Goal: Transaction & Acquisition: Purchase product/service

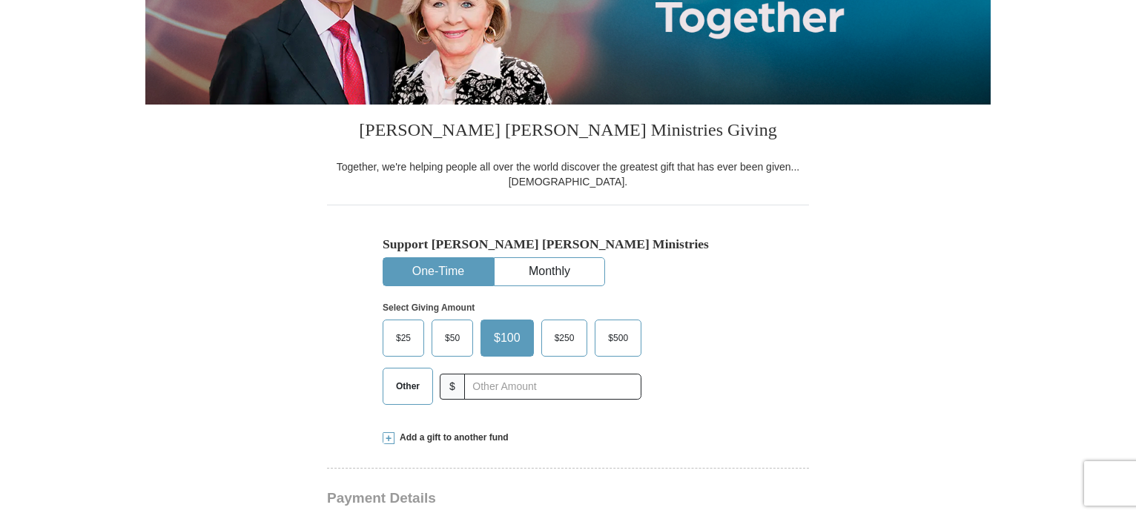
scroll to position [297, 0]
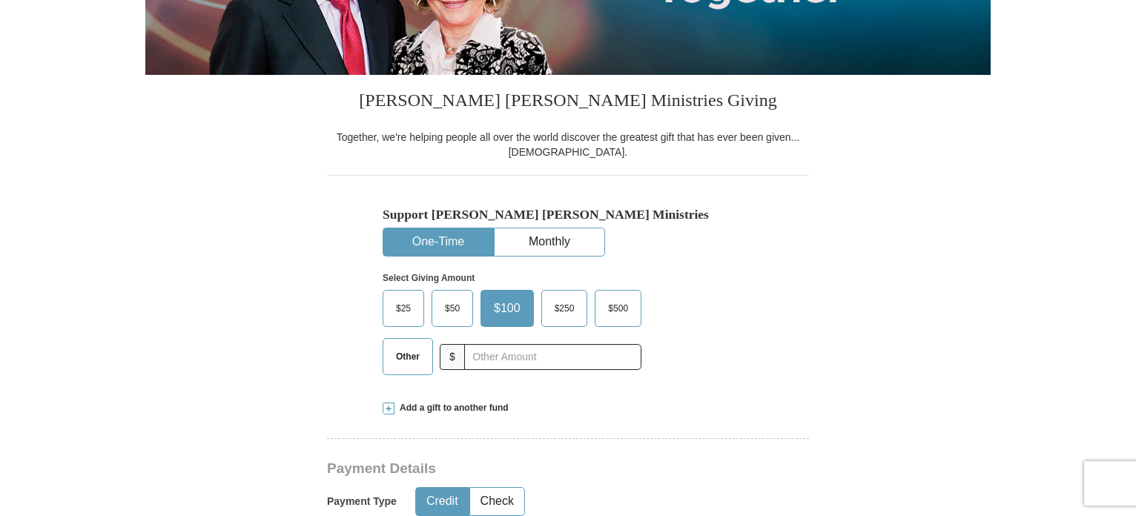
click at [406, 355] on span "Other" at bounding box center [408, 357] width 39 height 22
click at [0, 0] on input "Other" at bounding box center [0, 0] width 0 height 0
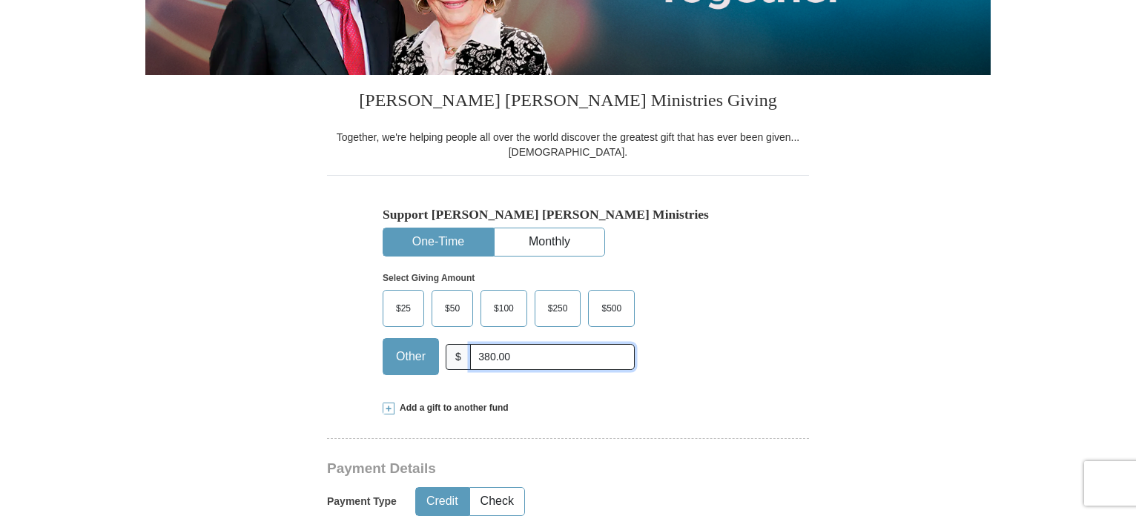
type input "380.00"
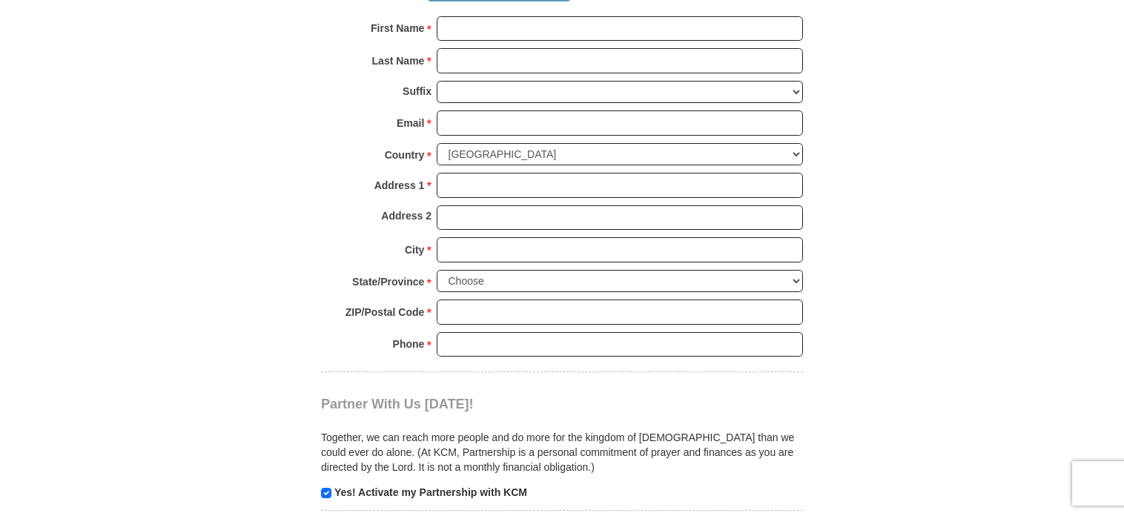
scroll to position [653, 0]
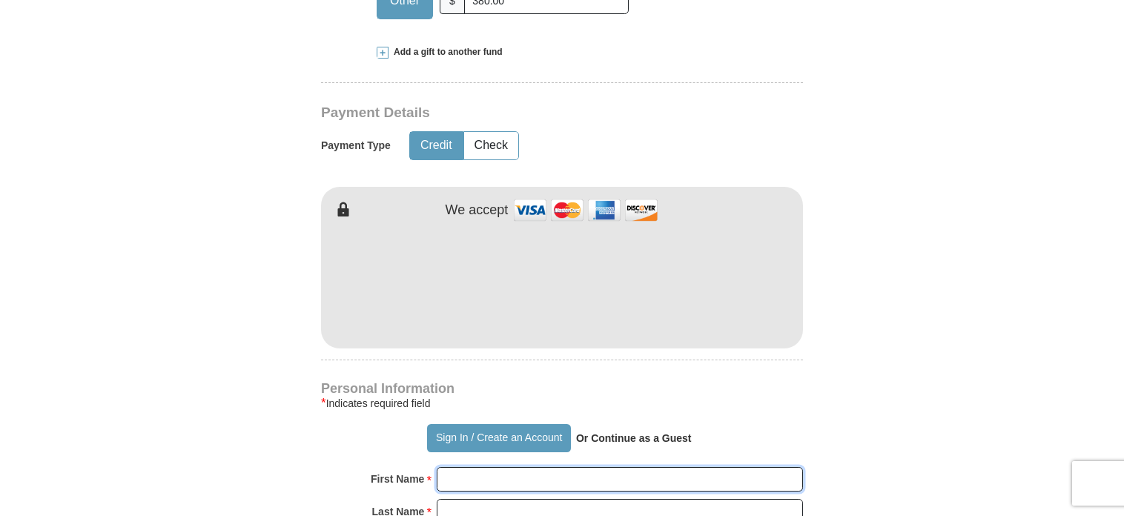
click at [630, 476] on input "First Name *" at bounding box center [620, 479] width 366 height 25
type input "[PERSON_NAME]"
click at [522, 504] on input "Last Name *" at bounding box center [620, 511] width 366 height 25
type input "[PERSON_NAME]"
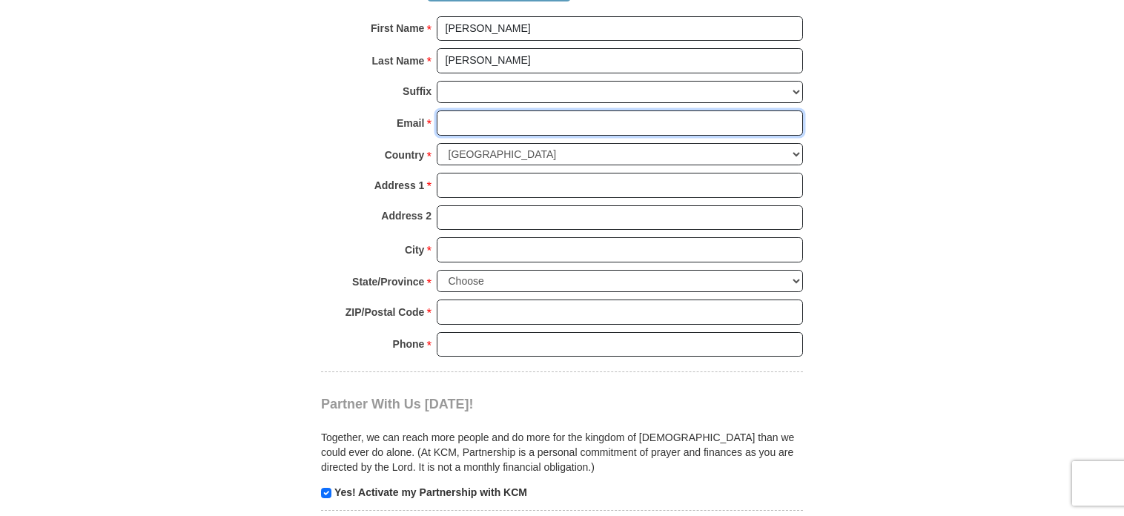
click at [460, 130] on input "Email *" at bounding box center [620, 123] width 366 height 25
type input "[PERSON_NAME][EMAIL_ADDRESS][DOMAIN_NAME]"
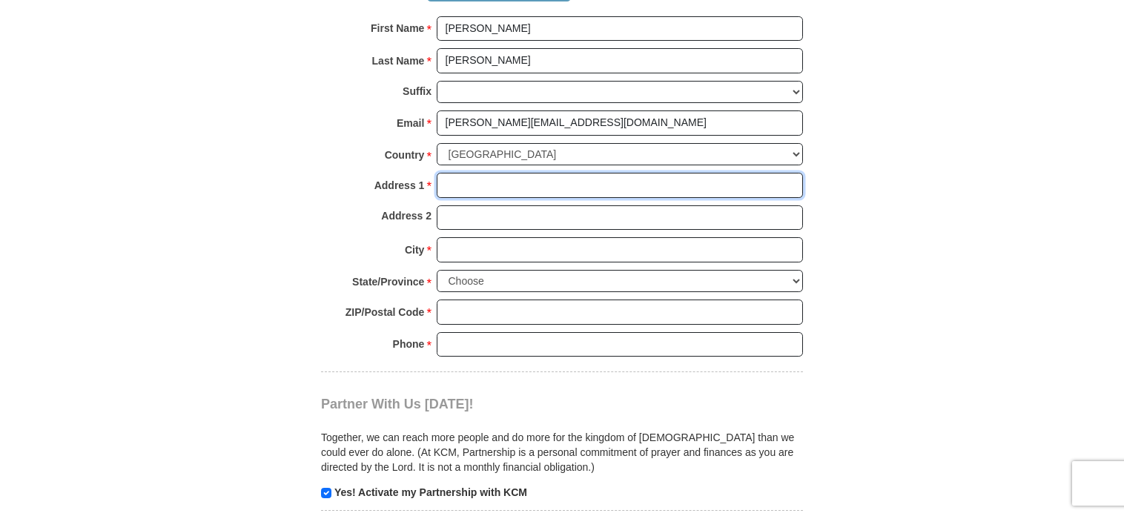
type input "[STREET_ADDRESS]"
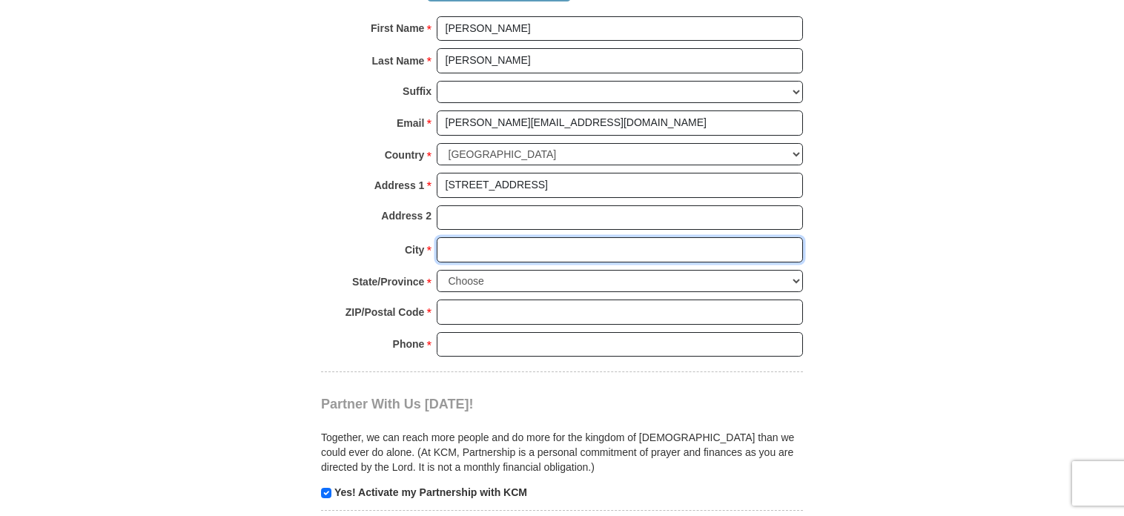
type input "[GEOGRAPHIC_DATA]"
select select "FL"
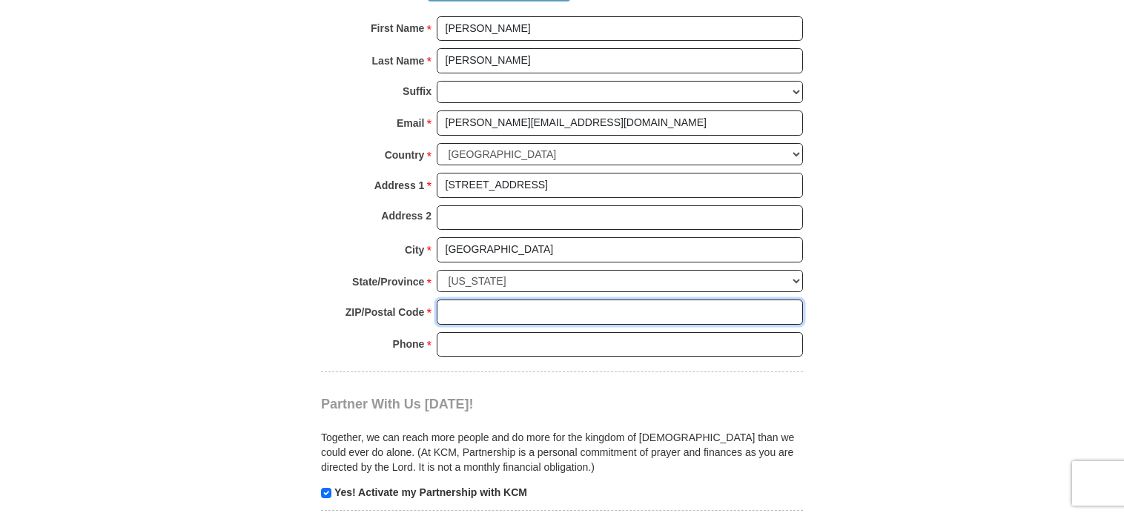
type input "32424"
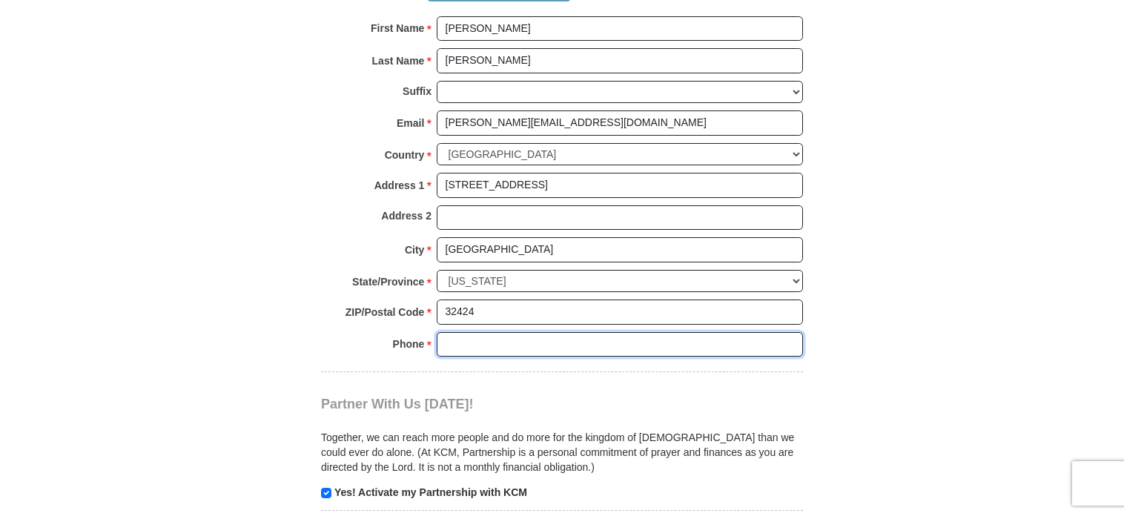
type input "8636330190"
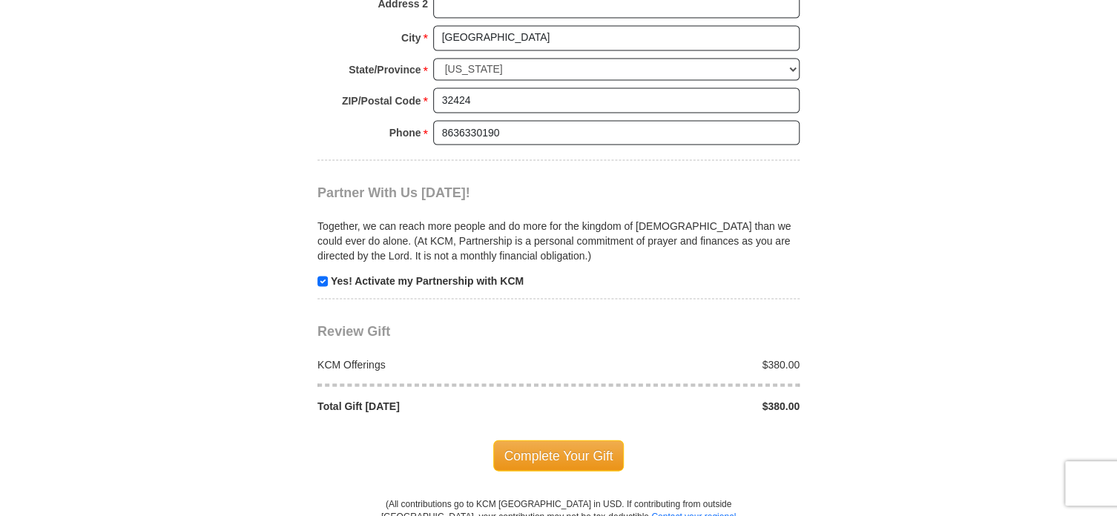
scroll to position [1218, 0]
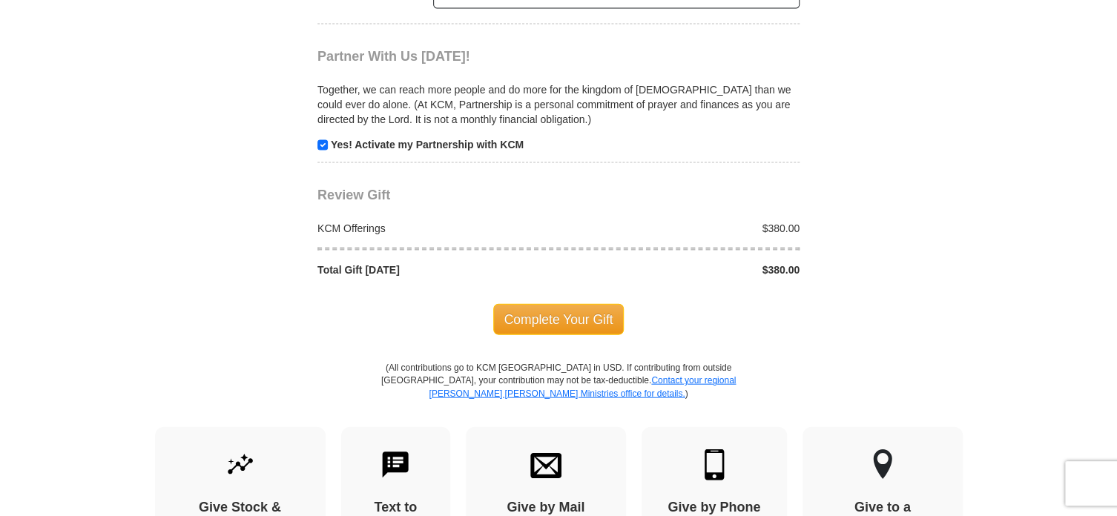
scroll to position [1455, 0]
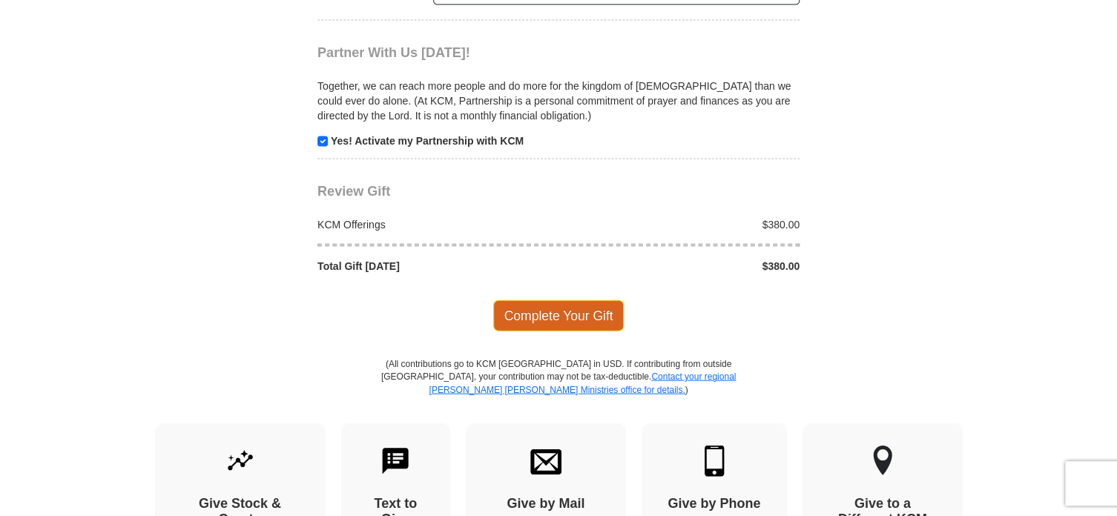
click at [579, 314] on span "Complete Your Gift" at bounding box center [558, 315] width 131 height 31
